Goal: Transaction & Acquisition: Purchase product/service

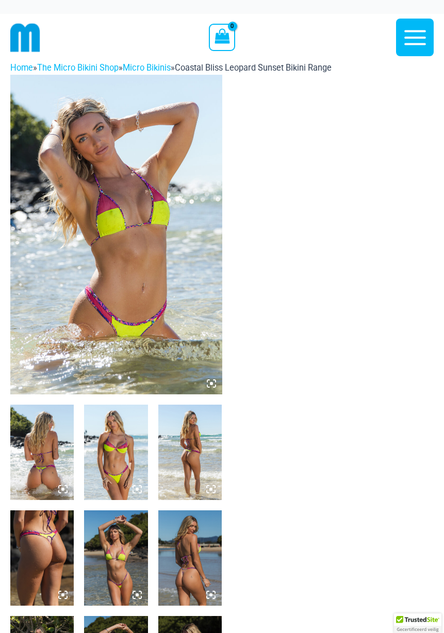
click at [32, 470] on img at bounding box center [41, 451] width 63 height 95
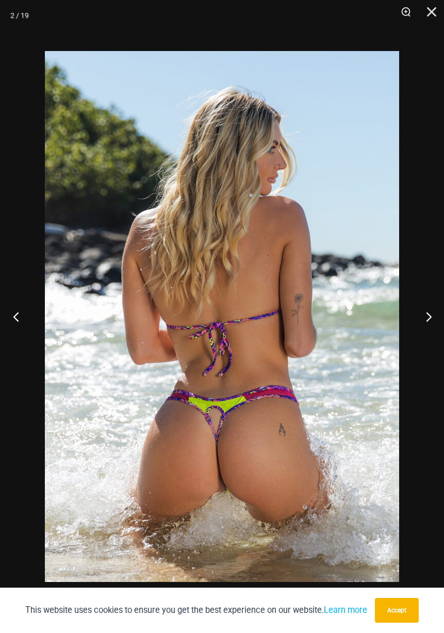
click at [18, 321] on button "Previous" at bounding box center [19, 317] width 39 height 52
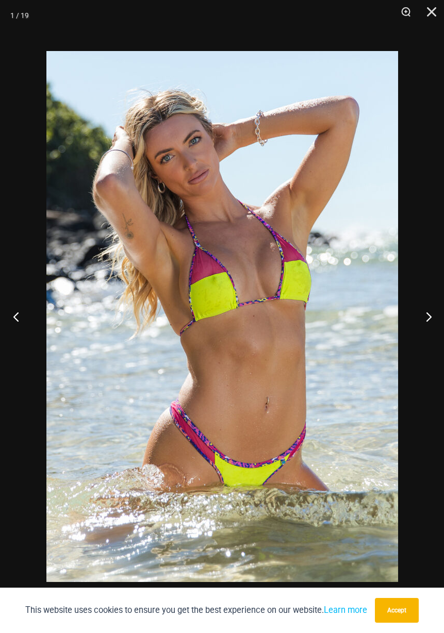
click at [15, 300] on button "Previous" at bounding box center [19, 317] width 39 height 52
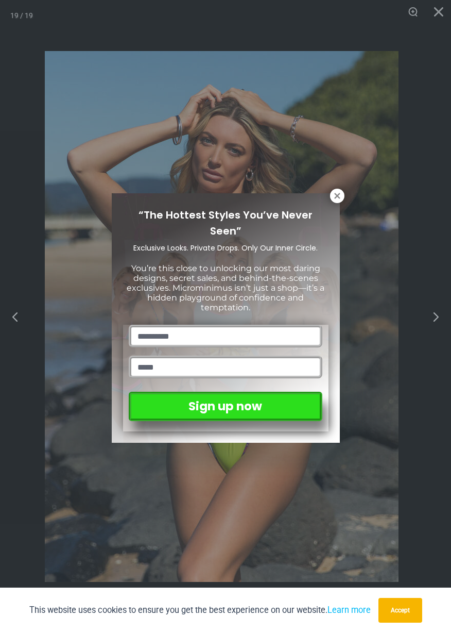
click at [333, 202] on div "“The Hottest Styles You’ve Never Seen” Exclusive Looks. Private Drops. Only Our…" at bounding box center [226, 318] width 228 height 250
click at [337, 198] on icon at bounding box center [337, 195] width 9 height 9
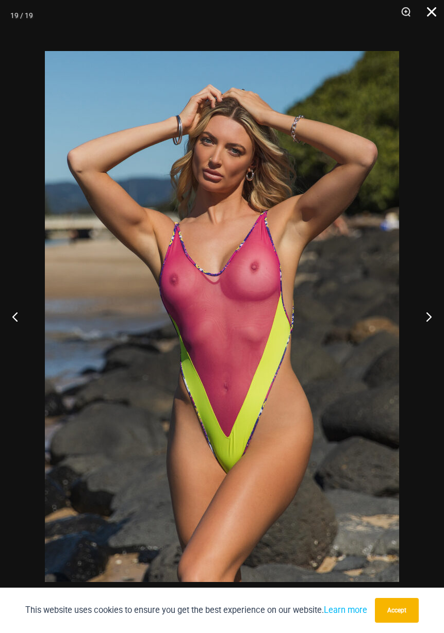
click at [433, 12] on button "Close" at bounding box center [428, 15] width 26 height 31
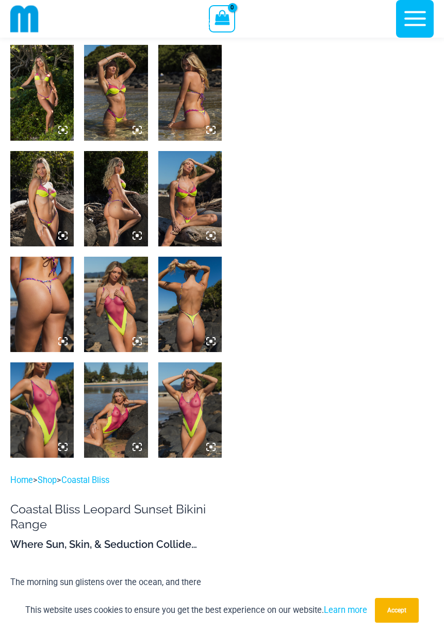
scroll to position [562, 0]
